Goal: Find specific page/section: Find specific page/section

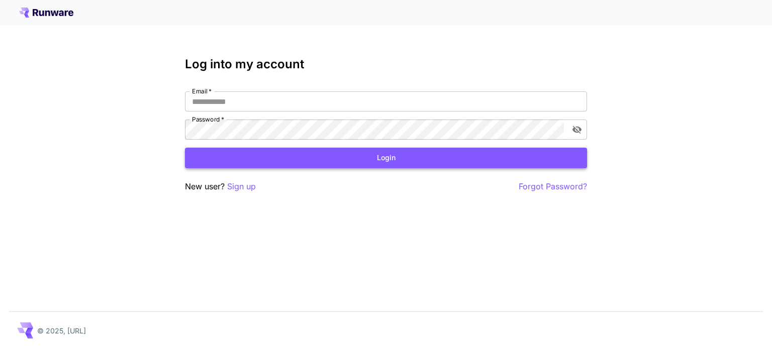
type input "**********"
click at [396, 161] on button "Login" at bounding box center [386, 158] width 402 height 21
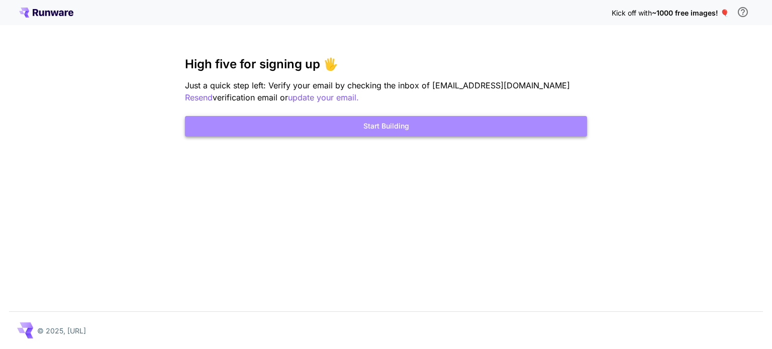
click at [396, 128] on button "Start Building" at bounding box center [386, 126] width 402 height 21
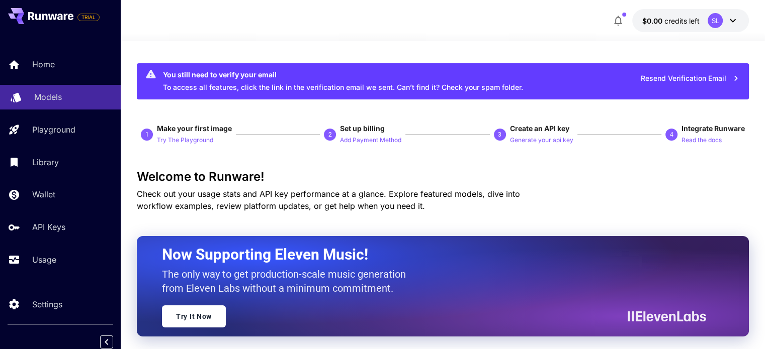
click at [46, 99] on p "Models" at bounding box center [48, 97] width 28 height 12
